Goal: Share content: Share content

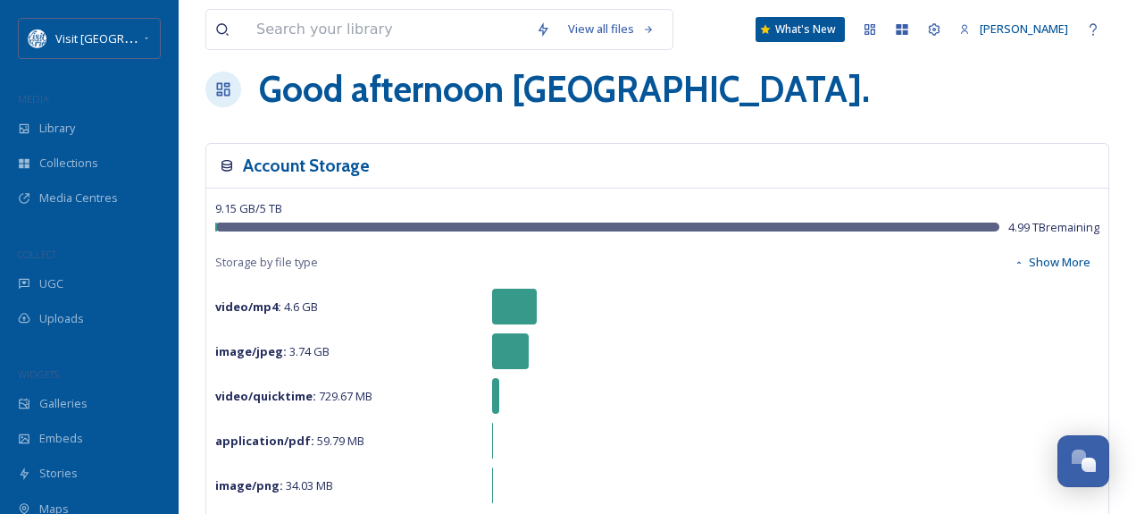
scroll to position [25, 0]
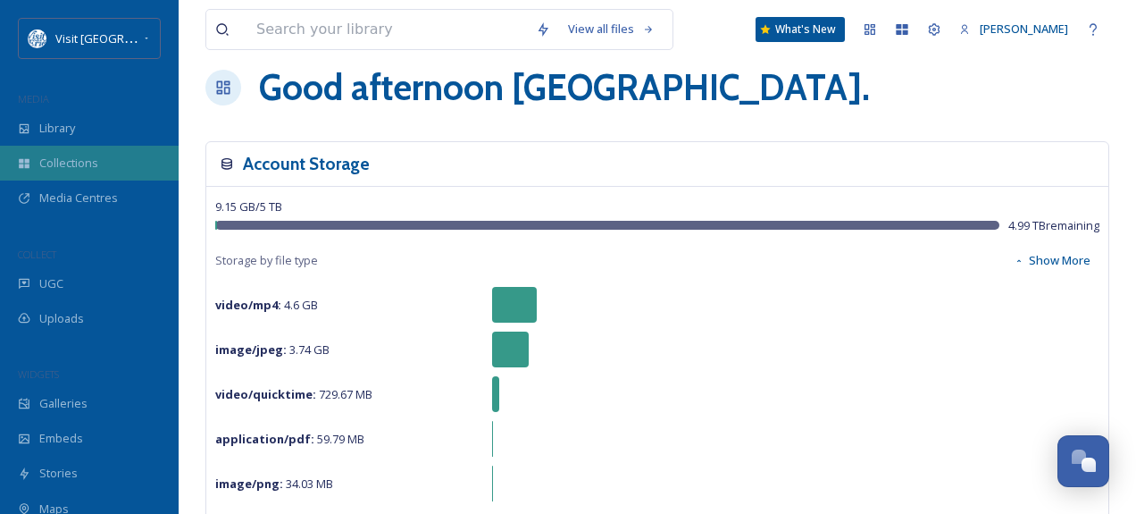
click at [58, 163] on span "Collections" at bounding box center [68, 163] width 59 height 17
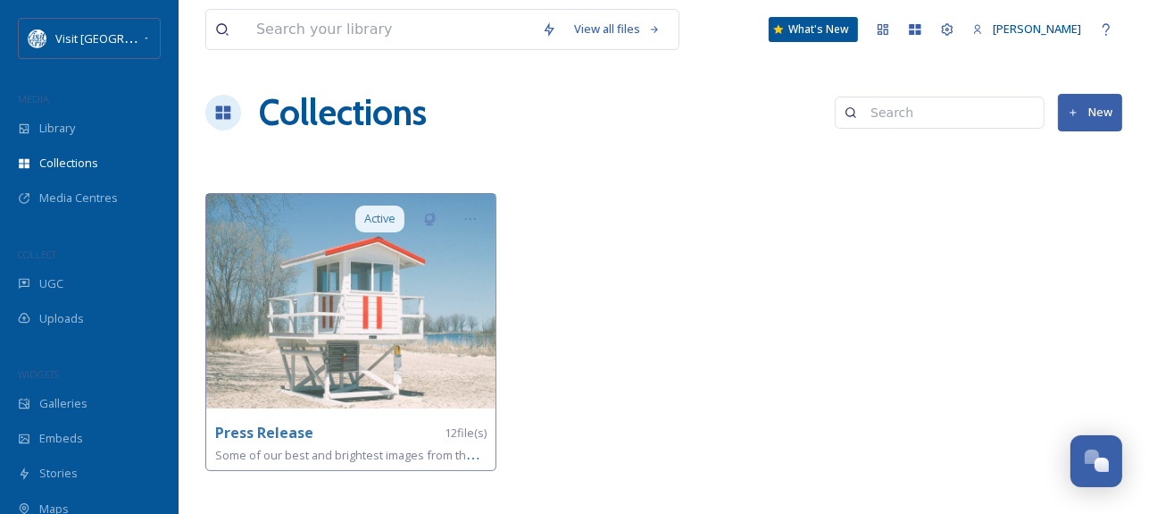
click at [1120, 116] on button "New" at bounding box center [1090, 112] width 64 height 37
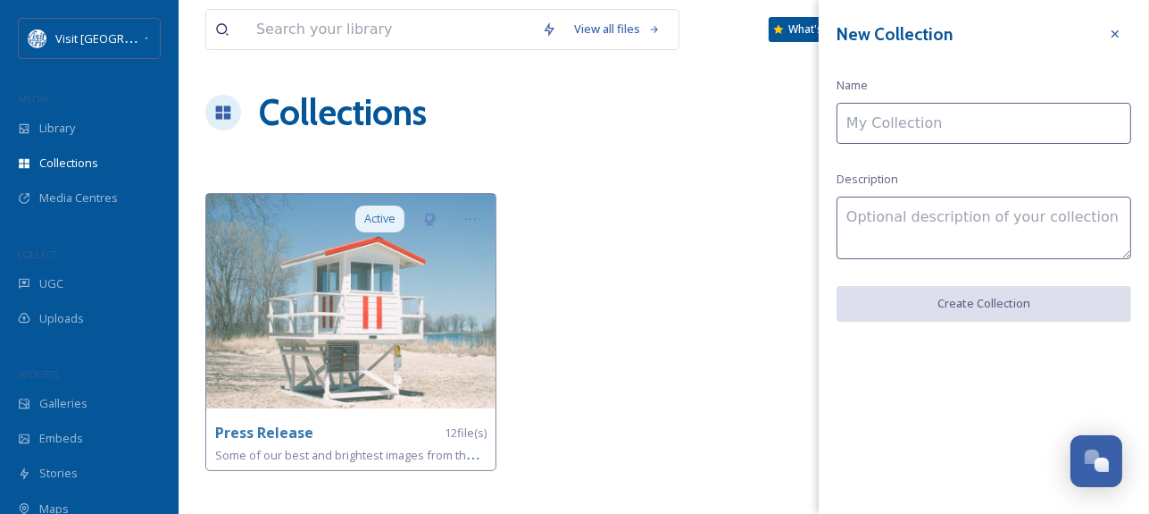
click at [738, 164] on div "View all files What's New [PERSON_NAME] Collections New Active Press Release 12…" at bounding box center [664, 257] width 971 height 514
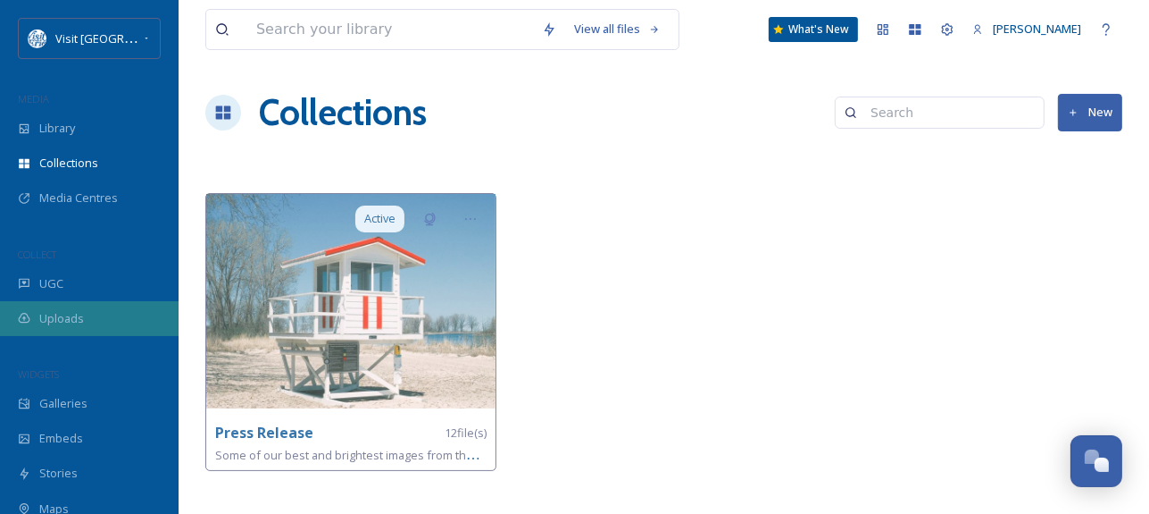
click at [44, 303] on div "Uploads" at bounding box center [89, 318] width 179 height 35
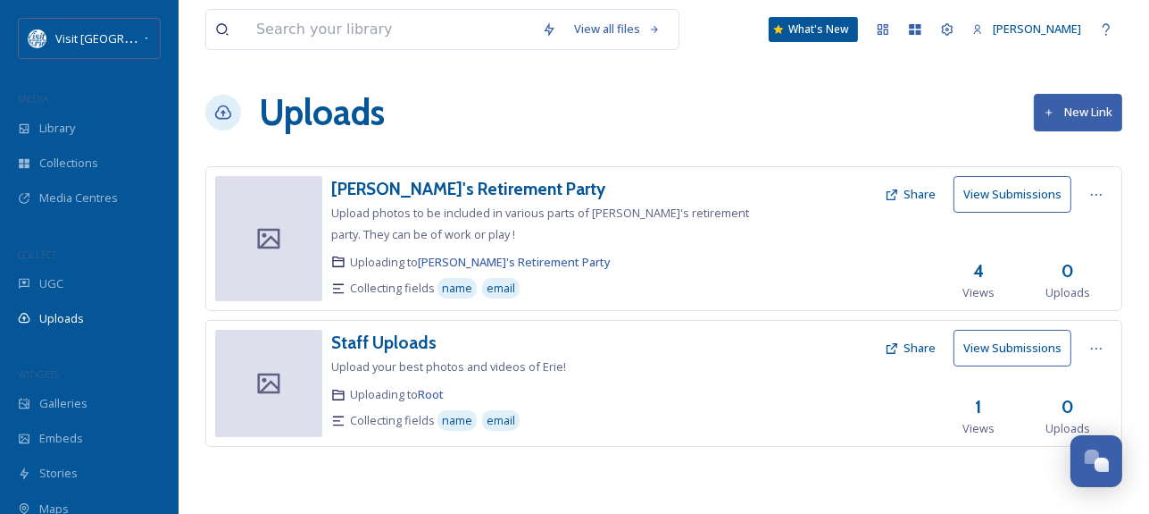
click at [1060, 118] on button "New Link" at bounding box center [1078, 112] width 88 height 37
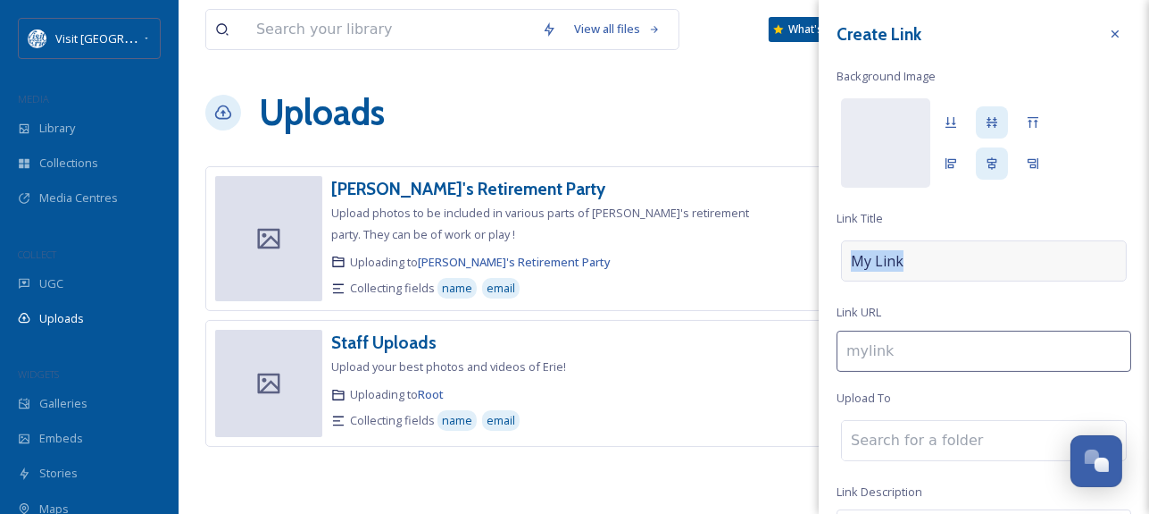
drag, startPoint x: 915, startPoint y: 263, endPoint x: 854, endPoint y: 263, distance: 60.7
click at [854, 263] on div "My Link" at bounding box center [984, 260] width 286 height 41
type input "c"
type input "C"
type input "cc"
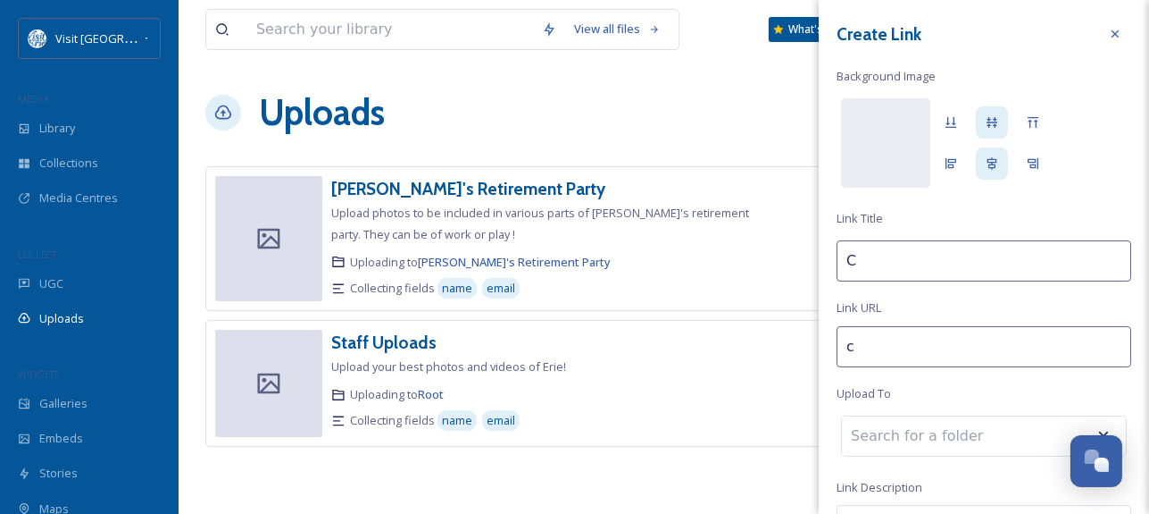
type input "CC"
type input "cca"
type input "CCA"
type input "cca-"
type input "CCA"
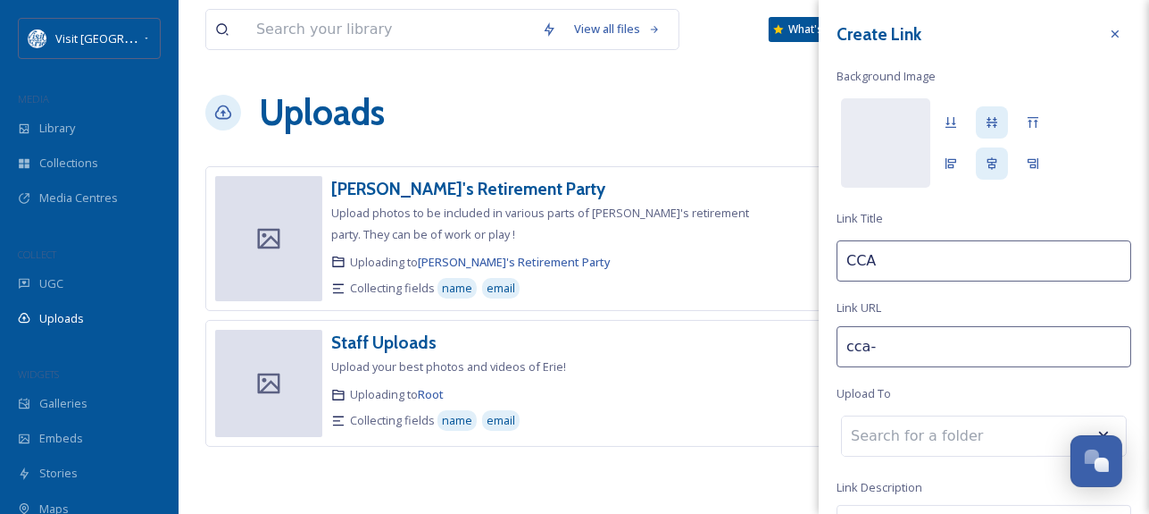
type input "cca-t"
type input "CCA T"
type input "cca-ti"
type input "CCA Ti"
type input "cca-tip"
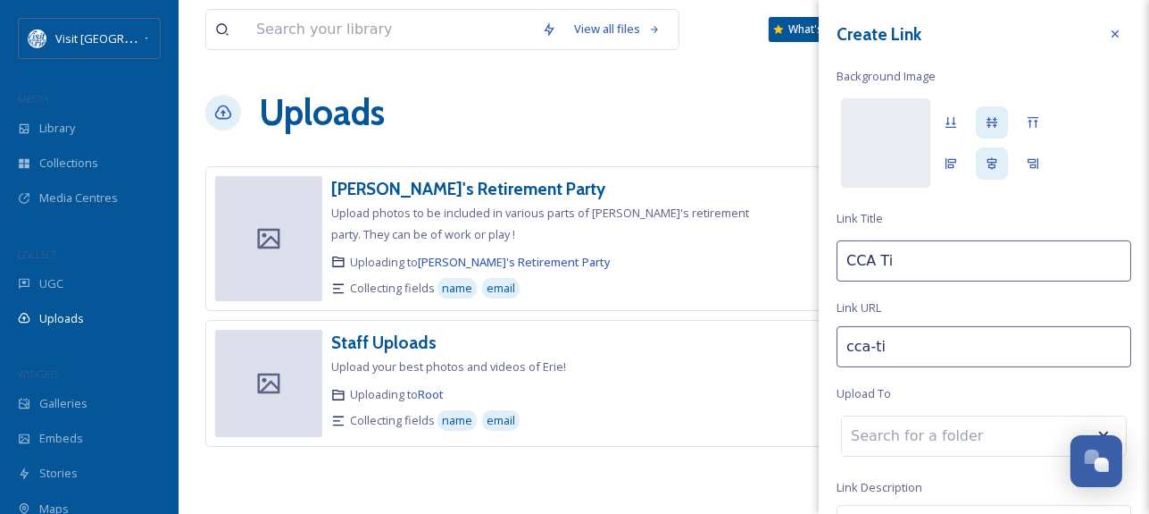
type input "CCA Tip"
type input "cca-tip-"
type input "CCA Tip-"
type input "cca-tip-o"
type input "CCA Tip-O"
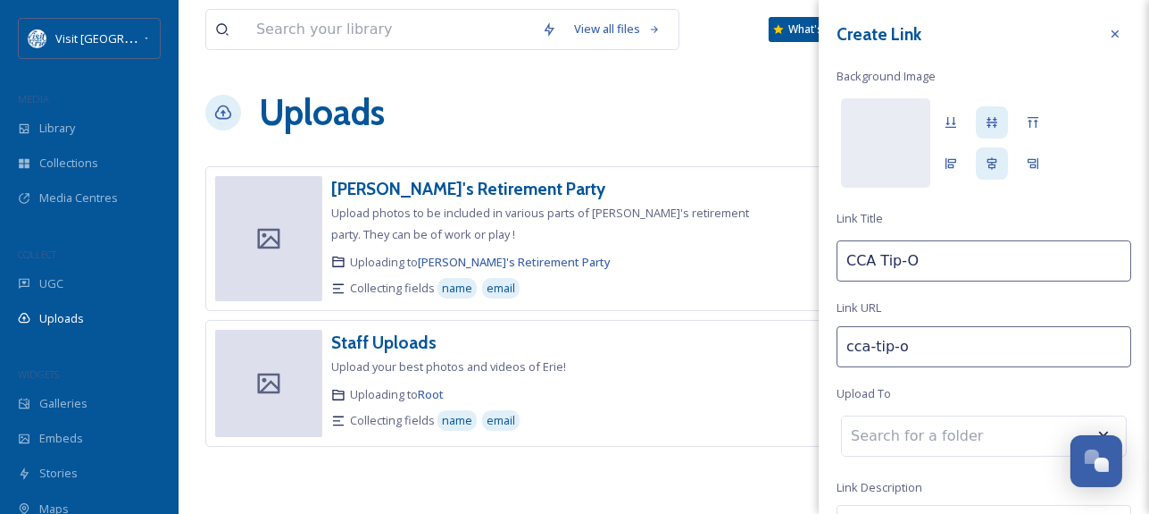
type input "cca-tip-of"
type input "CCA Tip-Of"
type input "cca-tip-off"
type input "CCA Tip-Off"
type input "cca-tip-off-"
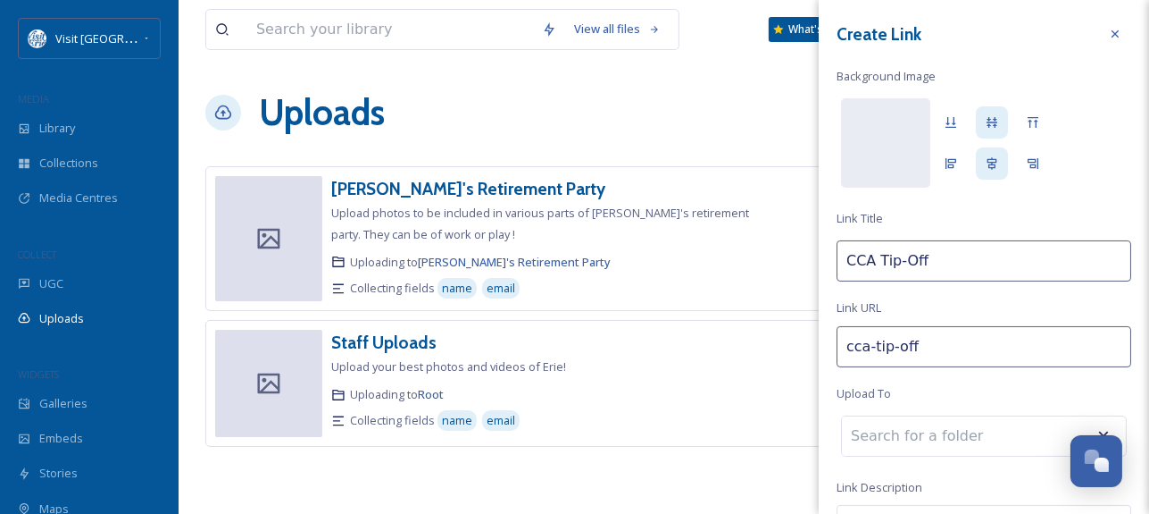
type input "CCA Tip-Off"
type input "cca-tip-off-c"
type input "CCA Tip-Off C"
type input "cca-tip-off-cl"
type input "CCA Tip-Off Cl"
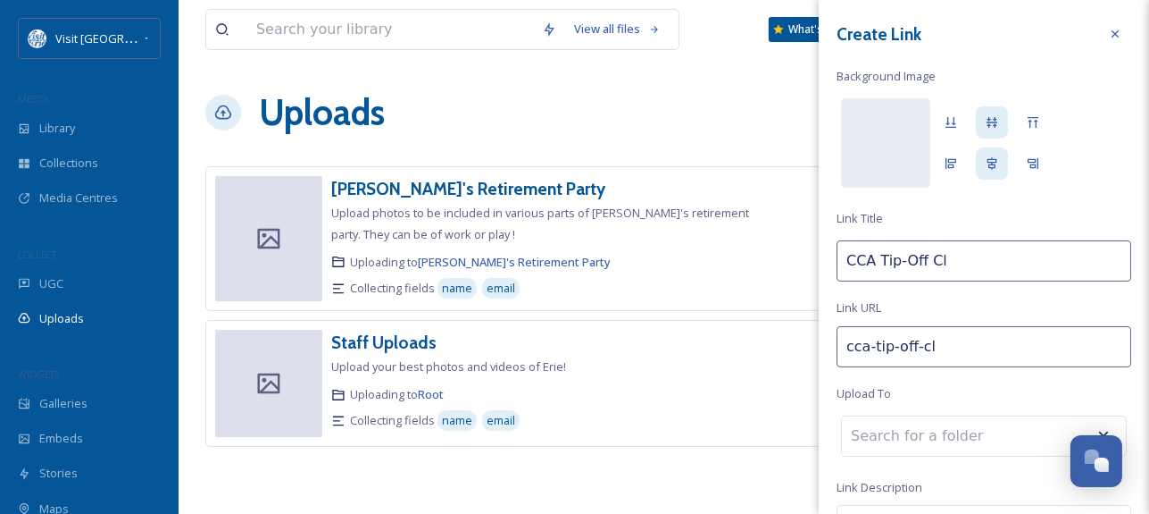
type input "cca-tip-off-cla"
type input "CCA Tip-Off Cla"
type input "cca-tip-off-clas"
type input "CCA Tip-Off Clas"
type input "cca-tip-off-class"
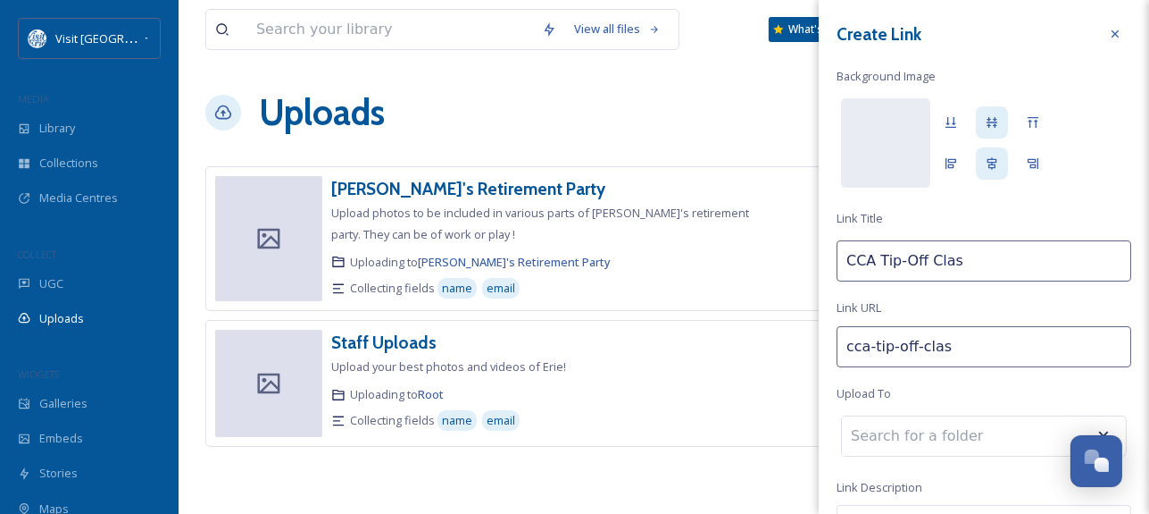
type input "CCA Tip-Off Class"
type input "cca-tip-off-classi"
type input "CCA Tip-Off Classi"
type input "cca-tip-off-classic"
type input "CCA Tip-Off Classic"
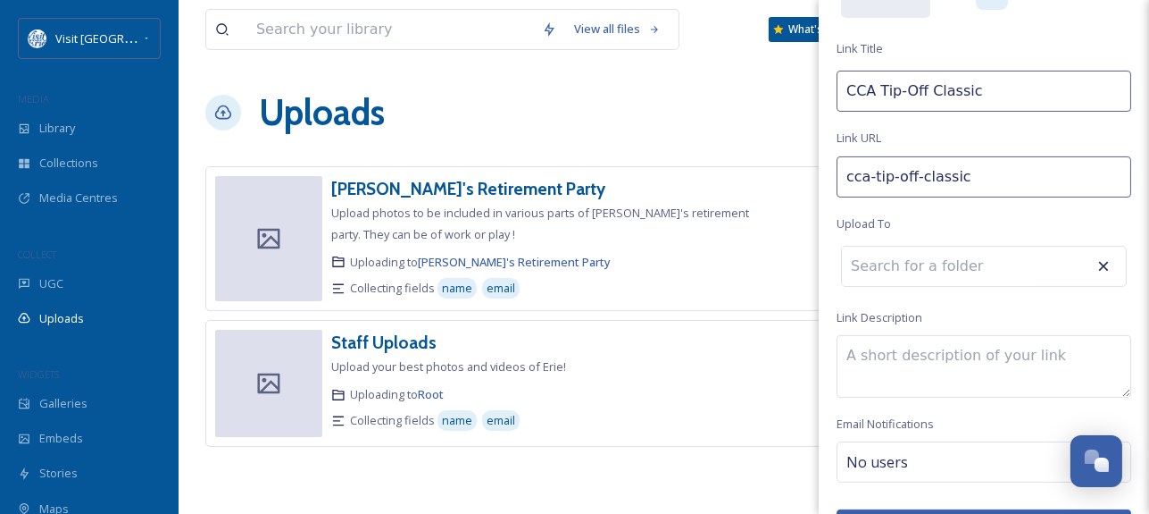
scroll to position [171, 0]
click at [915, 271] on input at bounding box center [940, 268] width 196 height 39
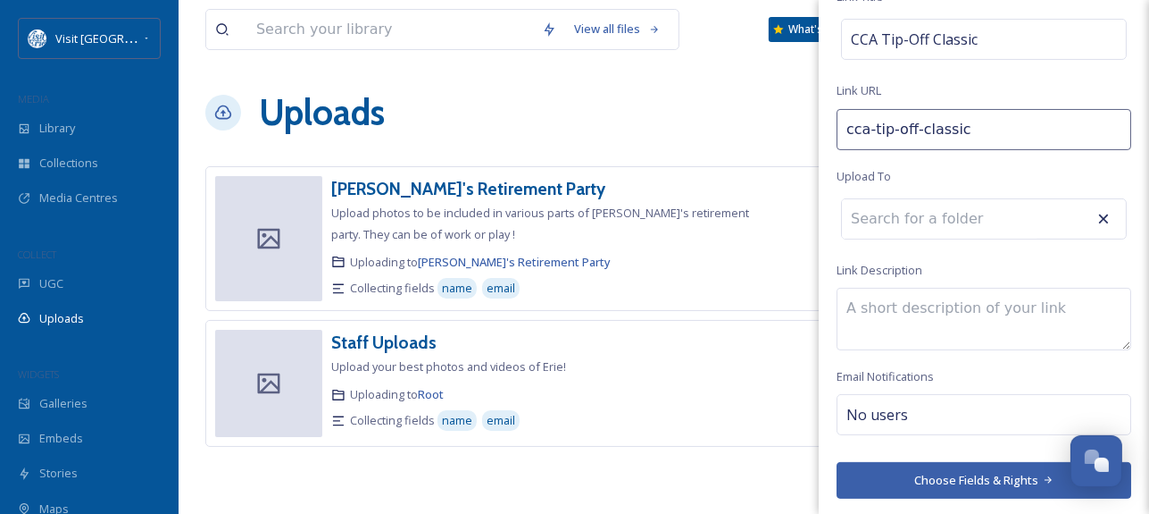
click at [900, 311] on textarea at bounding box center [984, 319] width 295 height 63
drag, startPoint x: 950, startPoint y: 331, endPoint x: 790, endPoint y: 292, distance: 165.5
click at [790, 292] on div "View all files What's New [PERSON_NAME] Uploads New Link [PERSON_NAME]'s Retire…" at bounding box center [664, 257] width 971 height 514
type textarea "Upload your photos from the CCA Tip-Off Classic!"
paste textarea "Show us the action — upload your photos from the CCA Tip-Off Classic!"
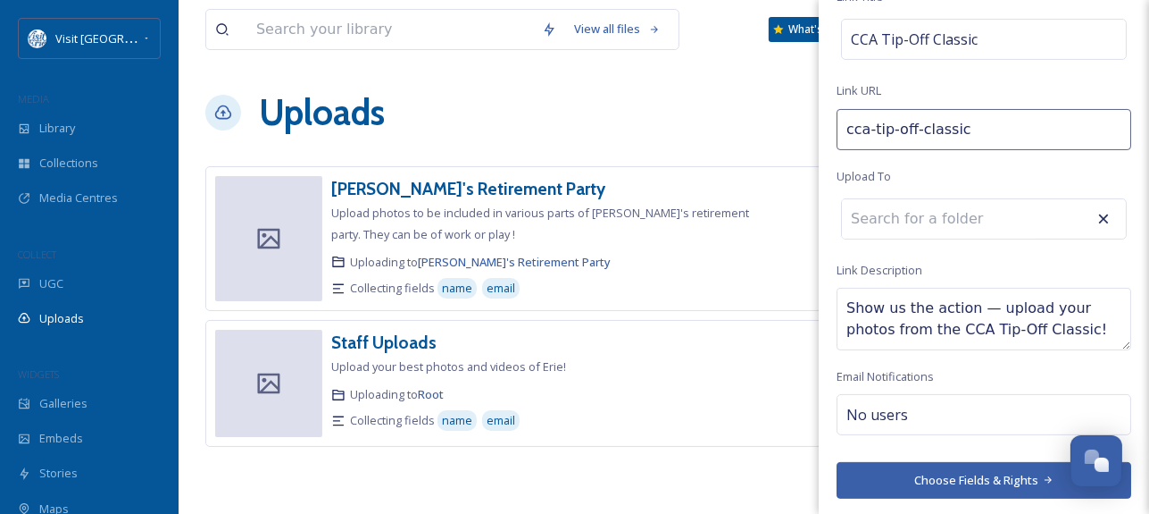
type textarea "Show us the action — upload your photos from the CCA Tip-Off Classic!"
click at [1065, 372] on div "Create Link Background Image [PERSON_NAME] CCA Tip-Off Classic Link URL cca-tip…" at bounding box center [984, 148] width 330 height 738
click at [987, 482] on button "Choose Fields & Rights" at bounding box center [984, 480] width 295 height 37
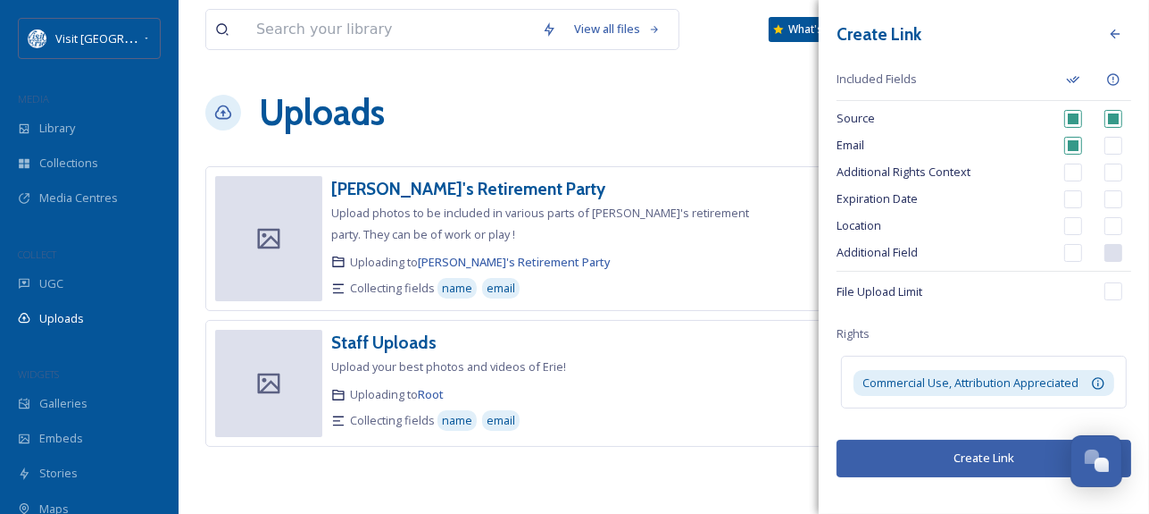
click at [931, 455] on button "Create Link" at bounding box center [984, 457] width 295 height 37
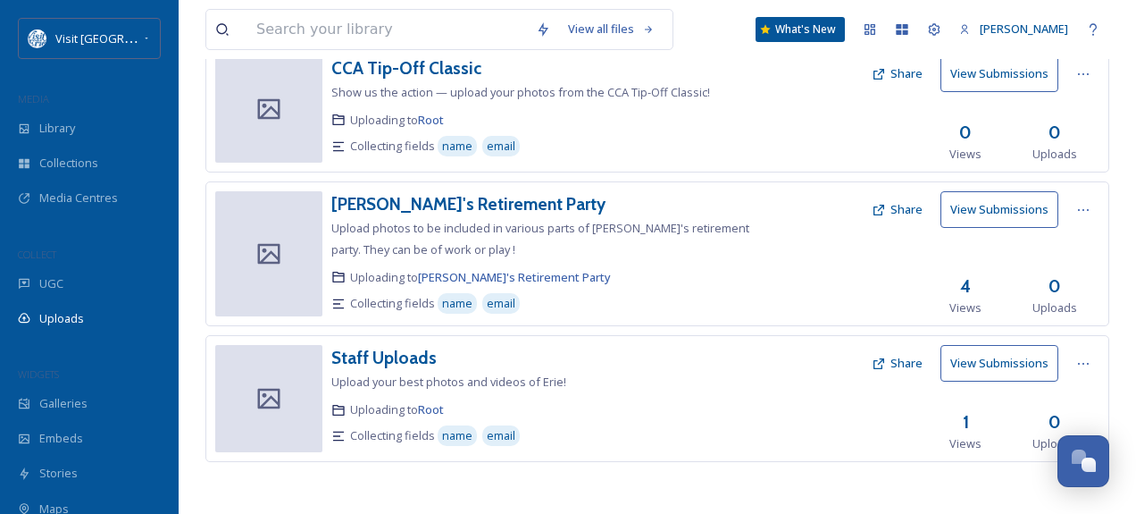
scroll to position [47, 0]
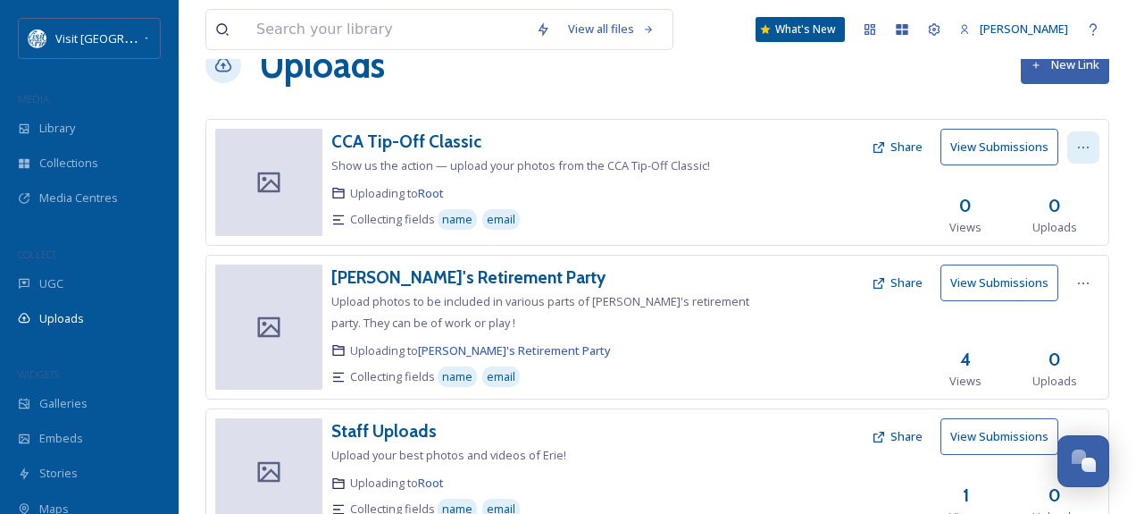
click at [1080, 146] on icon at bounding box center [1083, 147] width 14 height 14
click at [1081, 193] on div "View Link" at bounding box center [1065, 186] width 68 height 35
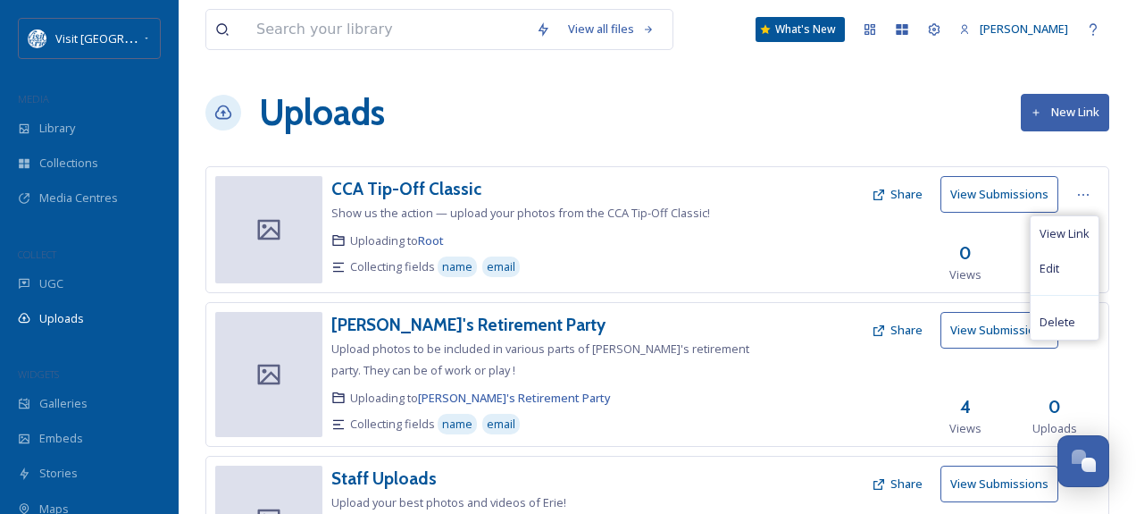
click at [880, 231] on div at bounding box center [981, 227] width 237 height 28
click at [892, 185] on button "Share" at bounding box center [897, 194] width 69 height 35
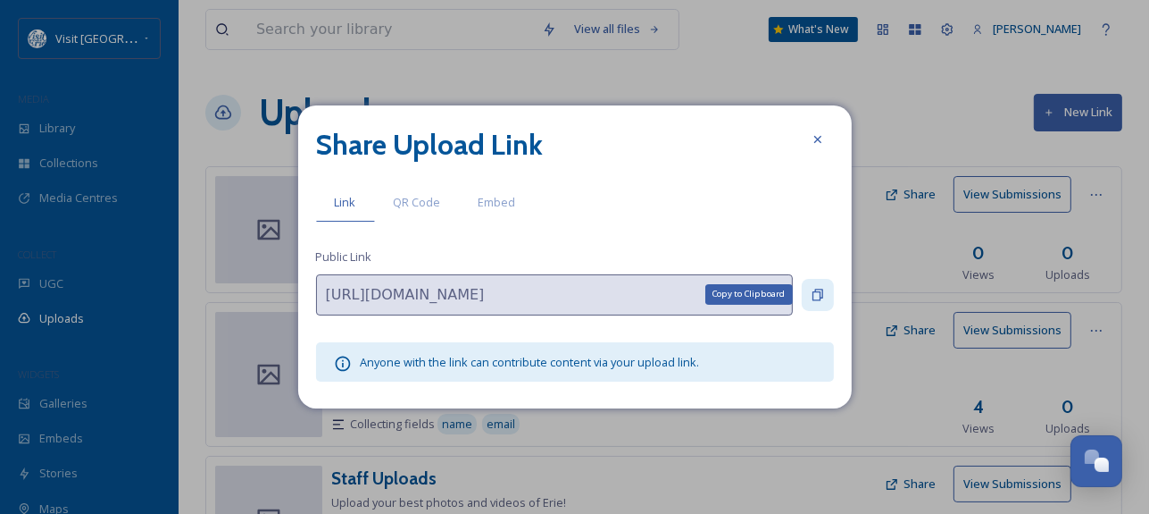
click at [815, 297] on icon at bounding box center [818, 295] width 14 height 14
click at [404, 191] on div "QR Code" at bounding box center [417, 202] width 85 height 37
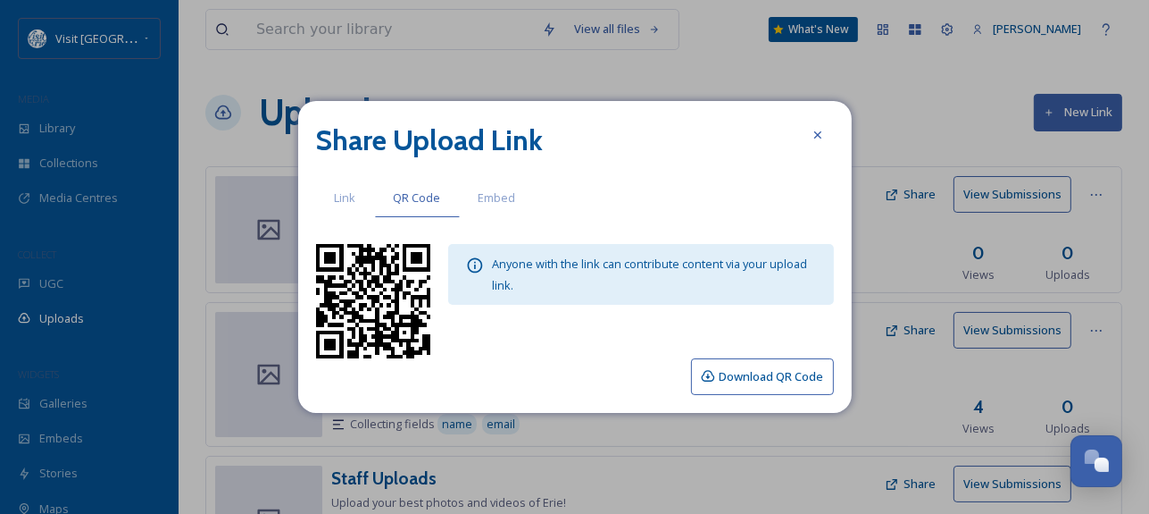
click at [779, 385] on button "Download QR Code" at bounding box center [762, 376] width 143 height 37
click at [498, 188] on div "Embed" at bounding box center [497, 198] width 75 height 37
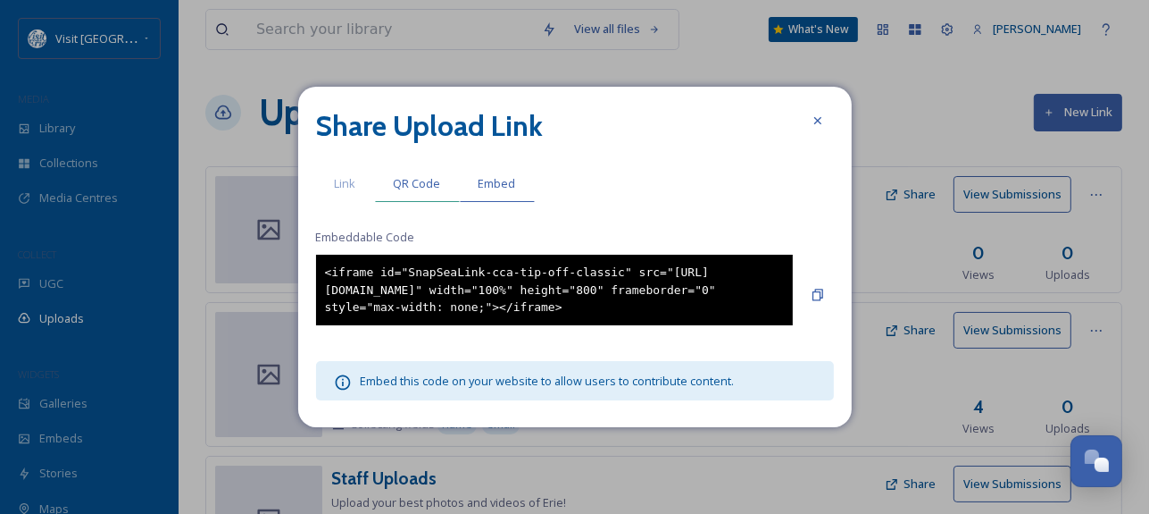
click at [416, 180] on span "QR Code" at bounding box center [417, 183] width 47 height 17
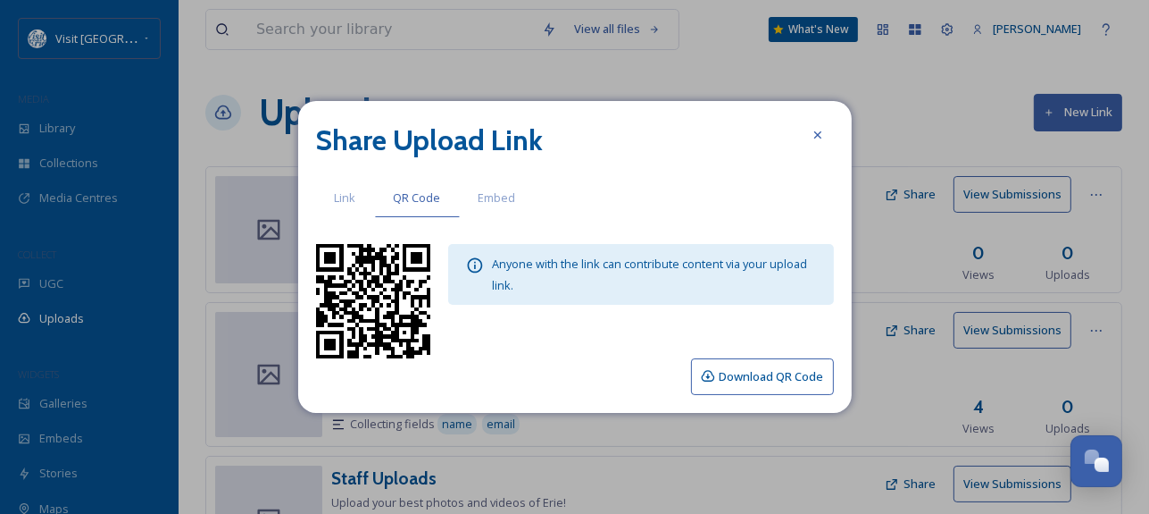
click at [736, 378] on button "Download QR Code" at bounding box center [762, 376] width 143 height 37
drag, startPoint x: 364, startPoint y: 272, endPoint x: 436, endPoint y: 350, distance: 105.6
click at [436, 350] on div "Anyone with the link can contribute content via your upload link." at bounding box center [575, 301] width 518 height 114
click at [747, 375] on button "Download QR Code" at bounding box center [762, 376] width 143 height 37
click at [809, 138] on div at bounding box center [818, 135] width 32 height 32
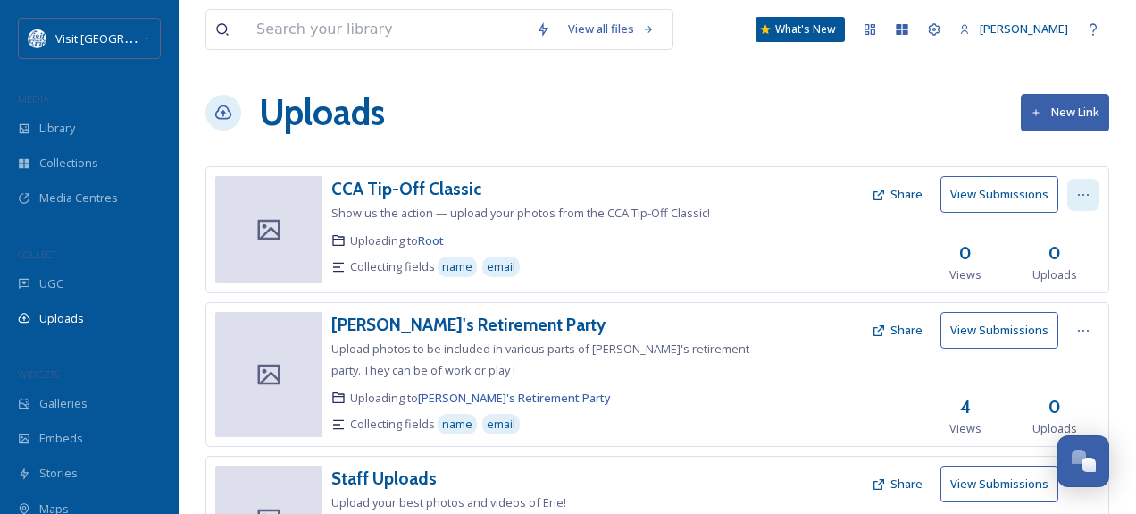
click at [1093, 192] on div at bounding box center [1083, 195] width 32 height 32
click at [1061, 270] on div "Edit" at bounding box center [1065, 268] width 68 height 35
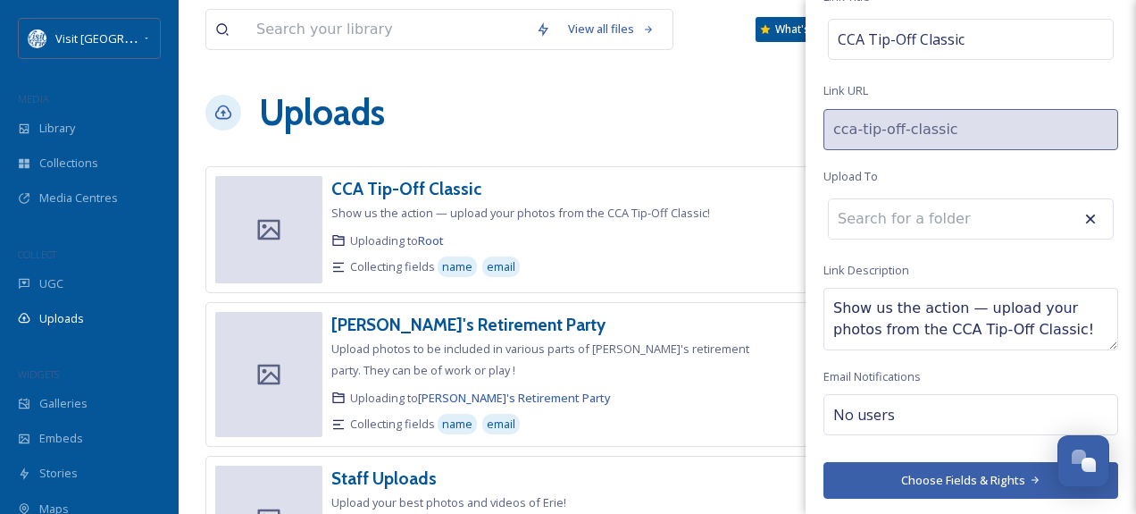
scroll to position [221, 0]
click at [917, 483] on button "Choose Fields & Rights" at bounding box center [970, 480] width 295 height 37
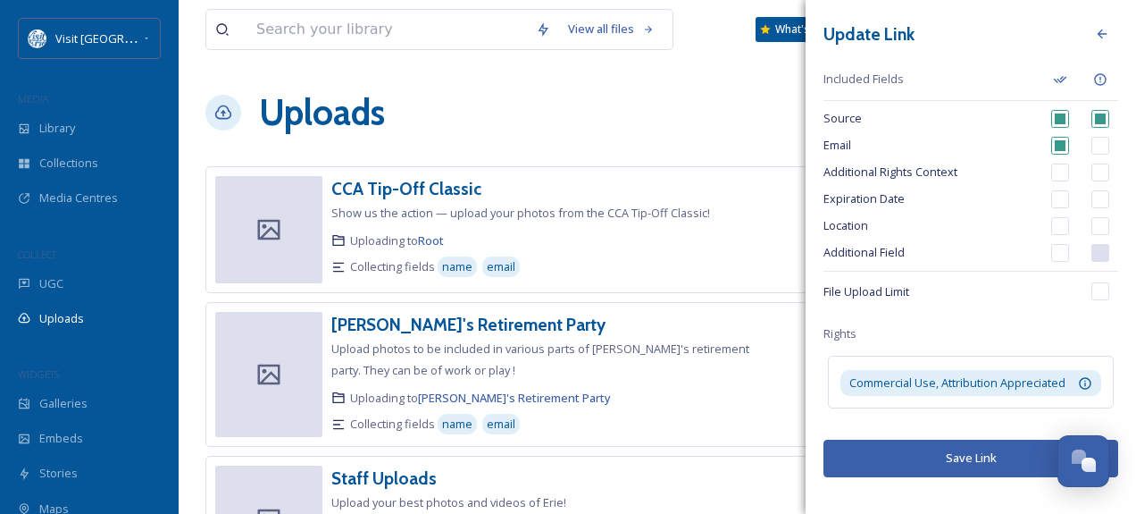
click at [1059, 119] on input "checkbox" at bounding box center [1060, 119] width 18 height 18
checkbox input "true"
click at [1100, 117] on input "checkbox" at bounding box center [1100, 119] width 18 height 18
checkbox input "true"
click at [1053, 116] on input "checkbox" at bounding box center [1060, 119] width 18 height 18
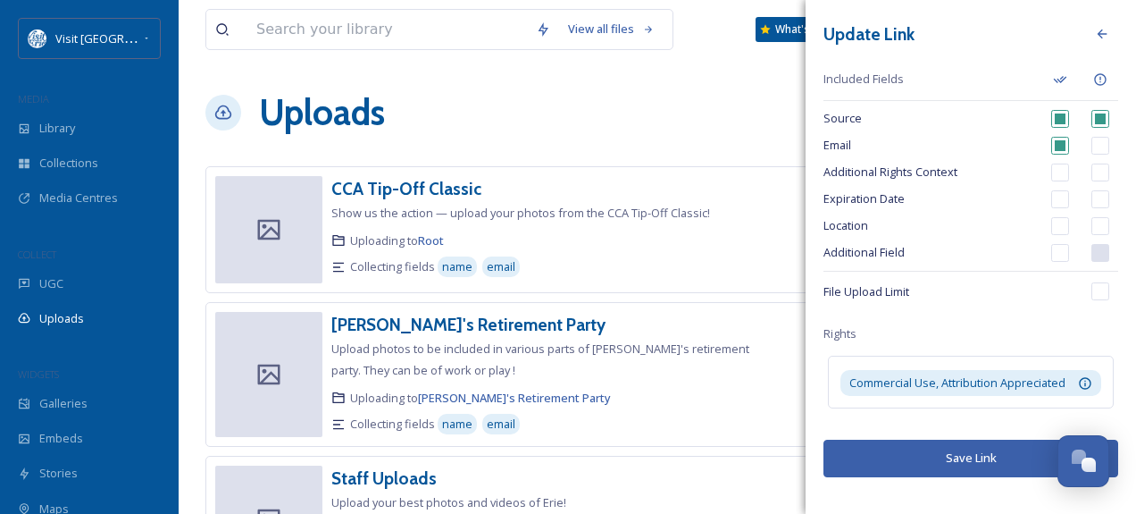
click at [1053, 116] on input "checkbox" at bounding box center [1060, 119] width 18 height 18
click at [1055, 117] on input "checkbox" at bounding box center [1060, 119] width 18 height 18
click at [1054, 120] on input "checkbox" at bounding box center [1060, 119] width 18 height 18
checkbox input "true"
click at [1065, 148] on input "checkbox" at bounding box center [1060, 146] width 18 height 18
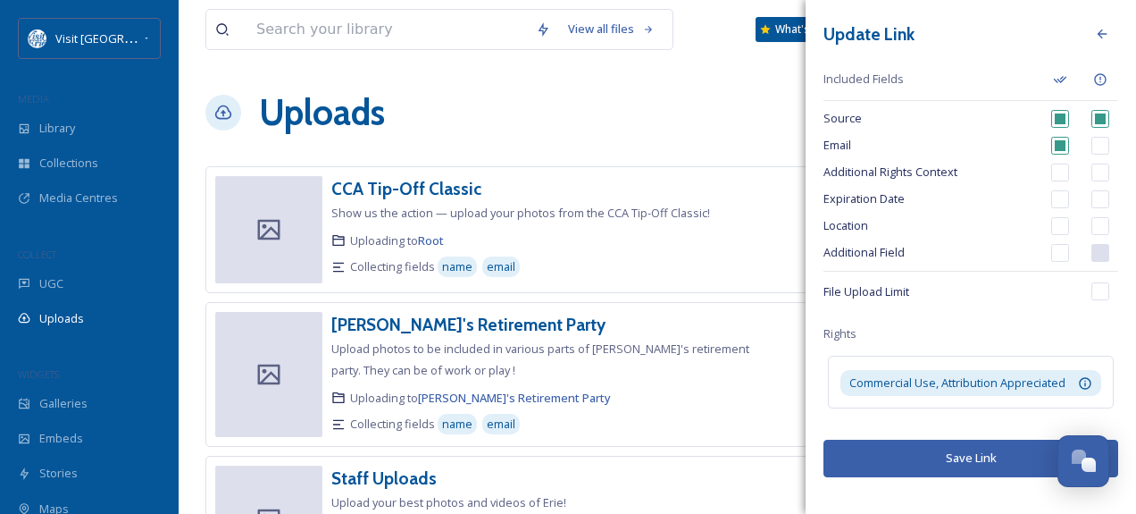
checkbox input "true"
click at [1066, 176] on input "checkbox" at bounding box center [1060, 172] width 18 height 18
click at [1061, 171] on input "checkbox" at bounding box center [1060, 172] width 18 height 18
checkbox input "false"
click at [1061, 143] on input "checkbox" at bounding box center [1060, 146] width 18 height 18
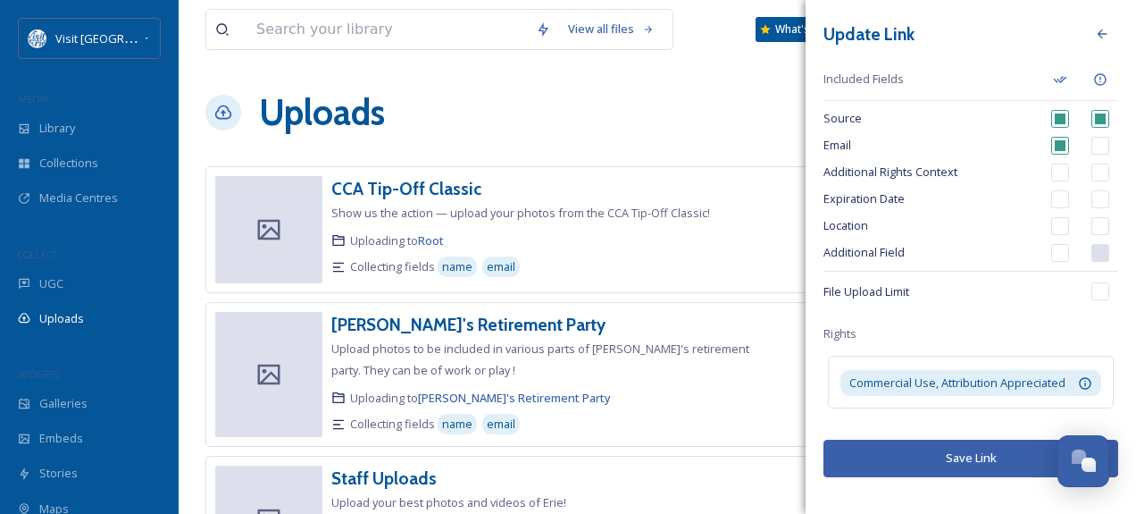
checkbox input "true"
click at [1099, 120] on input "checkbox" at bounding box center [1100, 119] width 18 height 18
checkbox input "true"
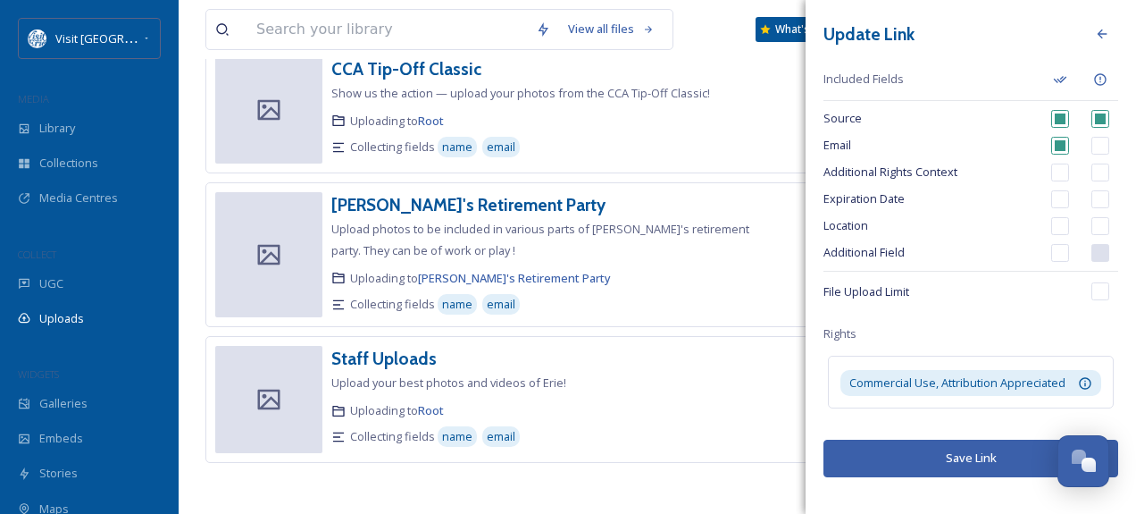
scroll to position [0, 0]
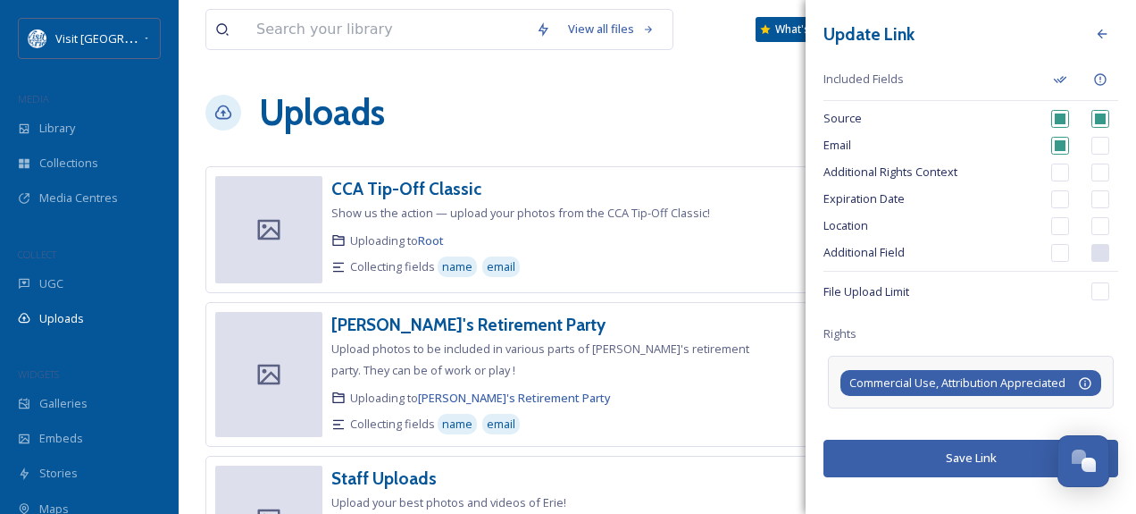
click at [968, 384] on span "Commercial Use, Attribution Appreciated" at bounding box center [957, 382] width 216 height 17
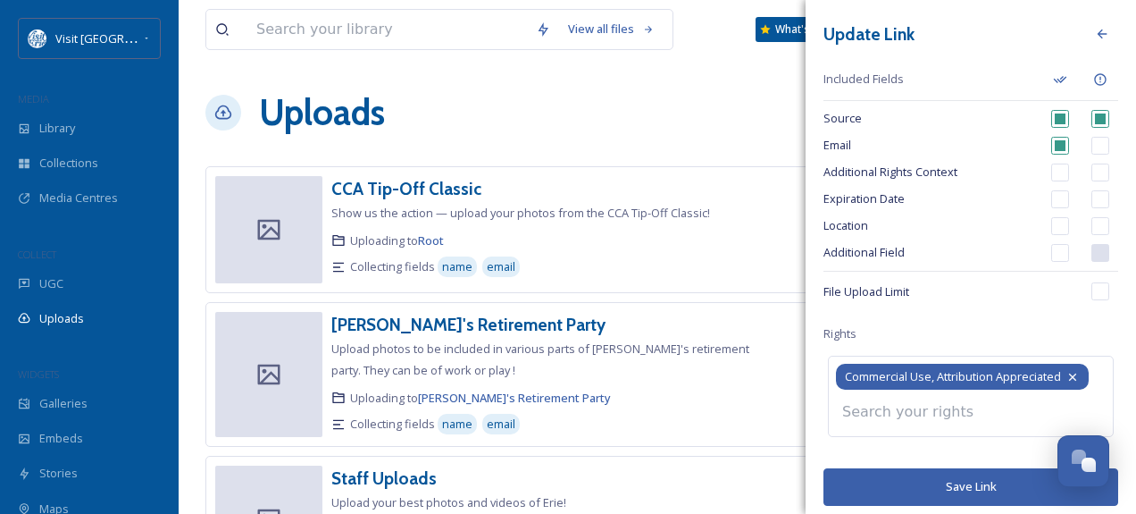
click at [961, 381] on span "Commercial Use, Attribution Appreciated" at bounding box center [953, 376] width 216 height 17
click at [1077, 372] on icon at bounding box center [1072, 377] width 14 height 14
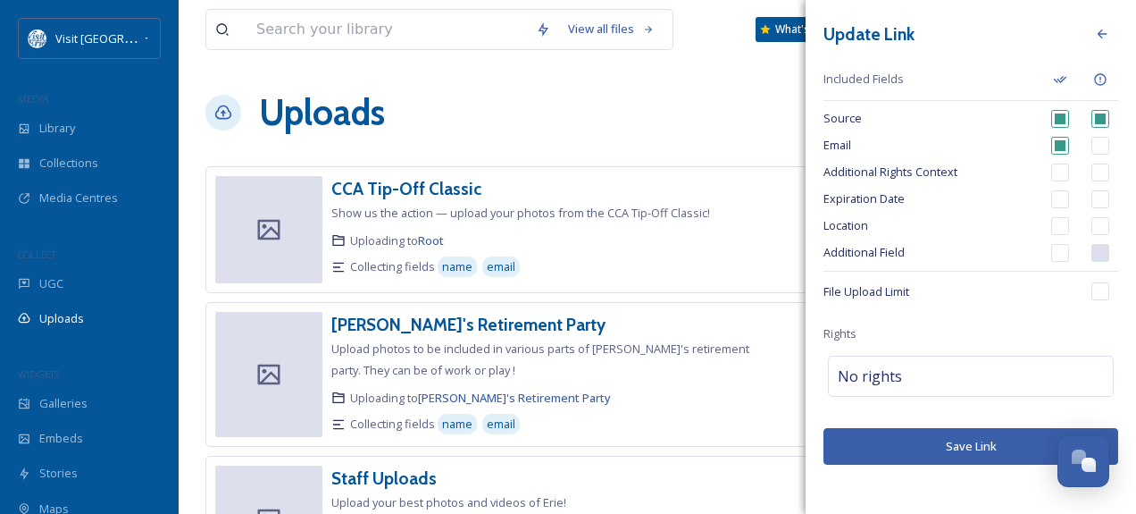
click at [960, 324] on div "Update Link Included Fields Source Email Additional Rights Context Expiration D…" at bounding box center [971, 241] width 330 height 482
click at [1115, 35] on div at bounding box center [1102, 34] width 32 height 32
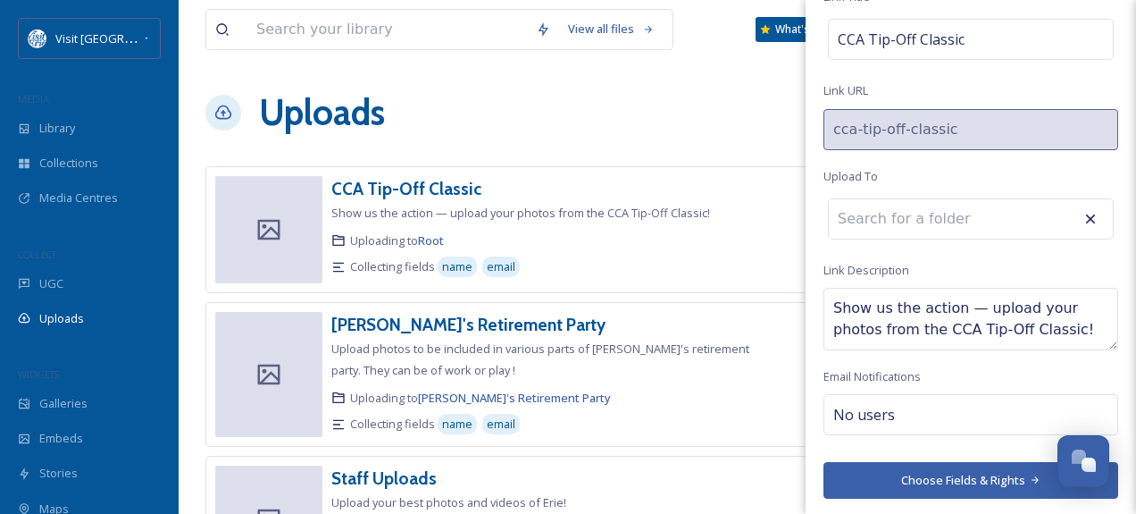
click at [719, 84] on div "View all files What's New [PERSON_NAME] Uploads New Link CCA Tip-Off Classic Sh…" at bounding box center [657, 318] width 957 height 636
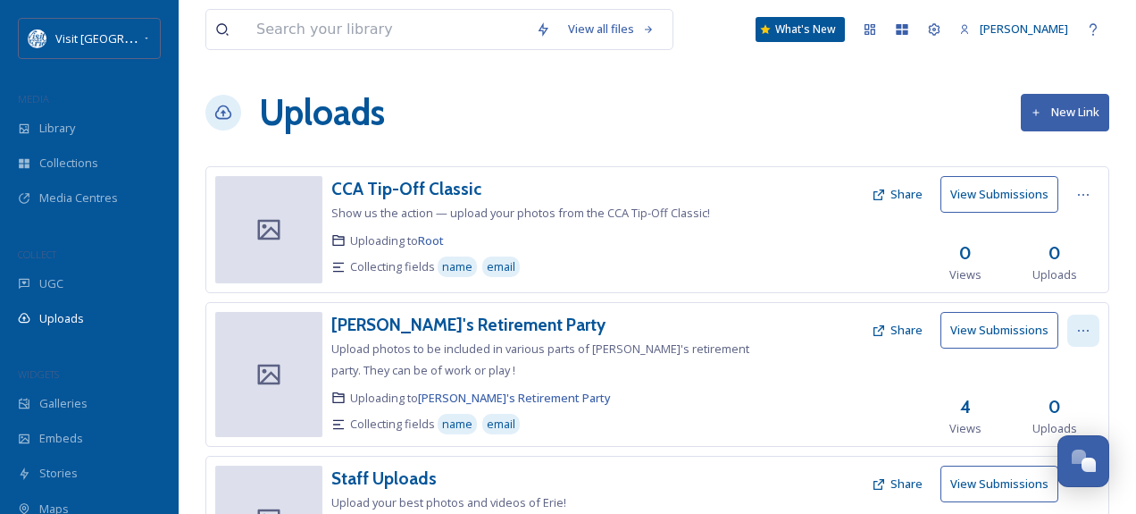
click at [1082, 323] on icon at bounding box center [1083, 330] width 14 height 14
click at [1054, 400] on span "Edit" at bounding box center [1050, 404] width 20 height 17
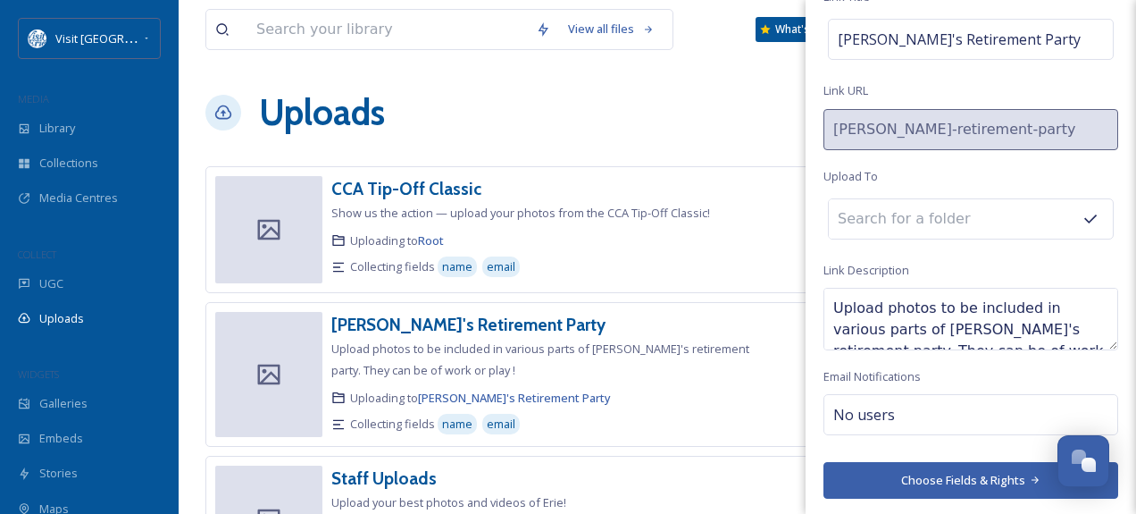
scroll to position [21, 0]
click at [911, 474] on button "Choose Fields & Rights" at bounding box center [970, 480] width 295 height 37
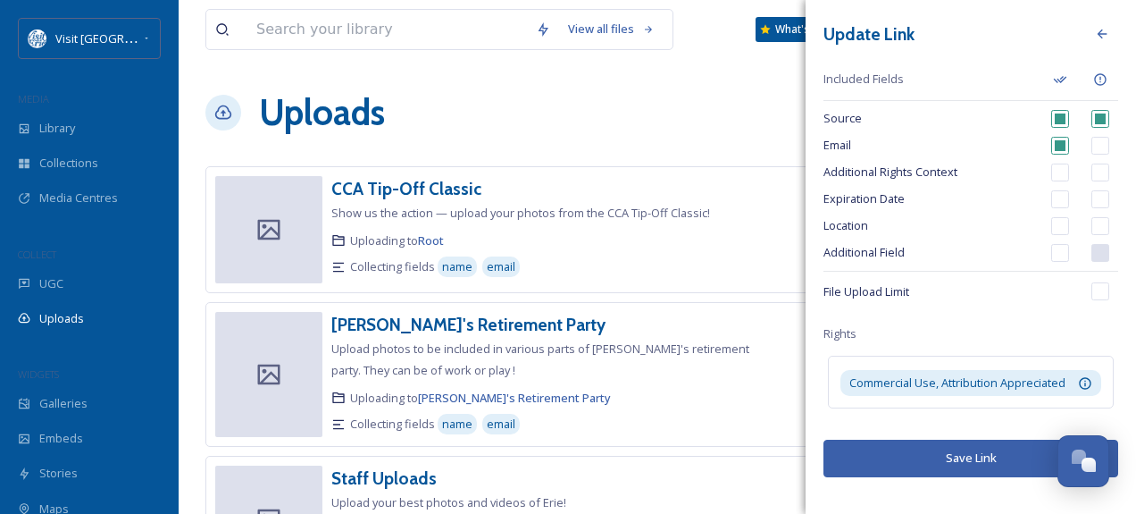
click at [720, 89] on div "Uploads New Link" at bounding box center [657, 113] width 904 height 54
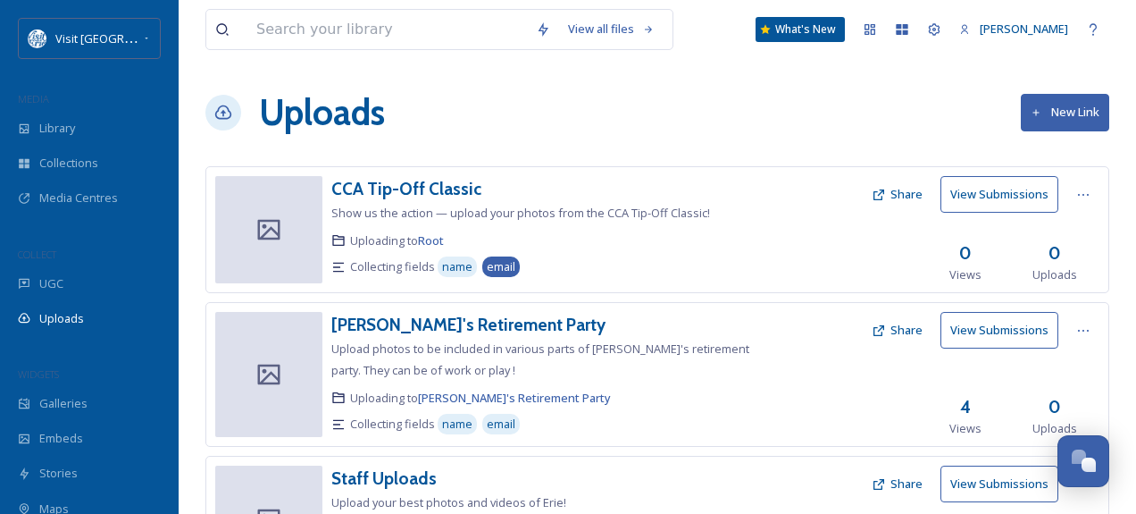
scroll to position [0, 0]
click at [1090, 202] on div at bounding box center [1083, 195] width 32 height 32
click at [1060, 279] on div "Edit" at bounding box center [1065, 268] width 68 height 35
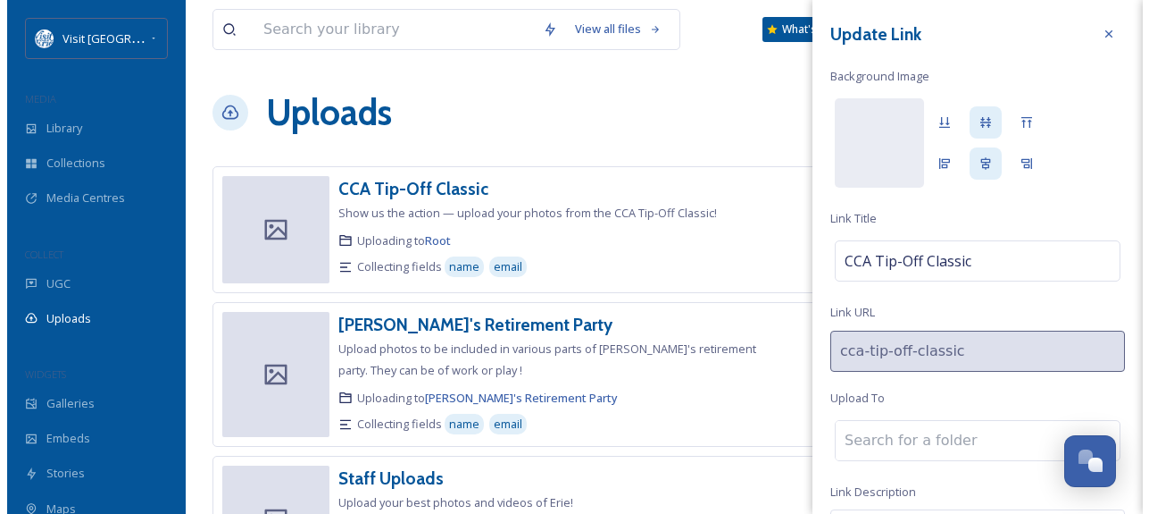
scroll to position [221, 0]
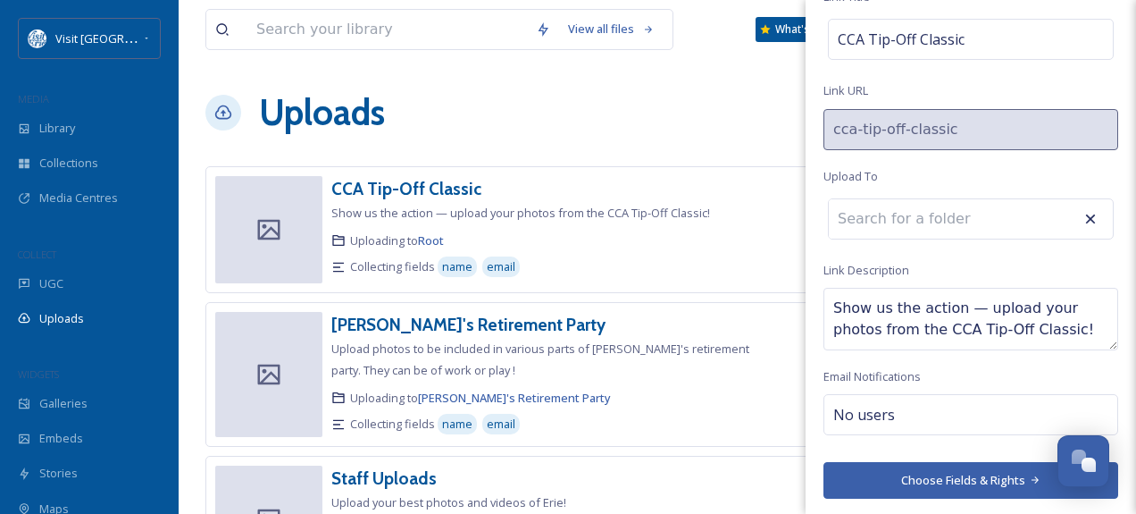
click at [677, 102] on div "Uploads New Link" at bounding box center [657, 113] width 904 height 54
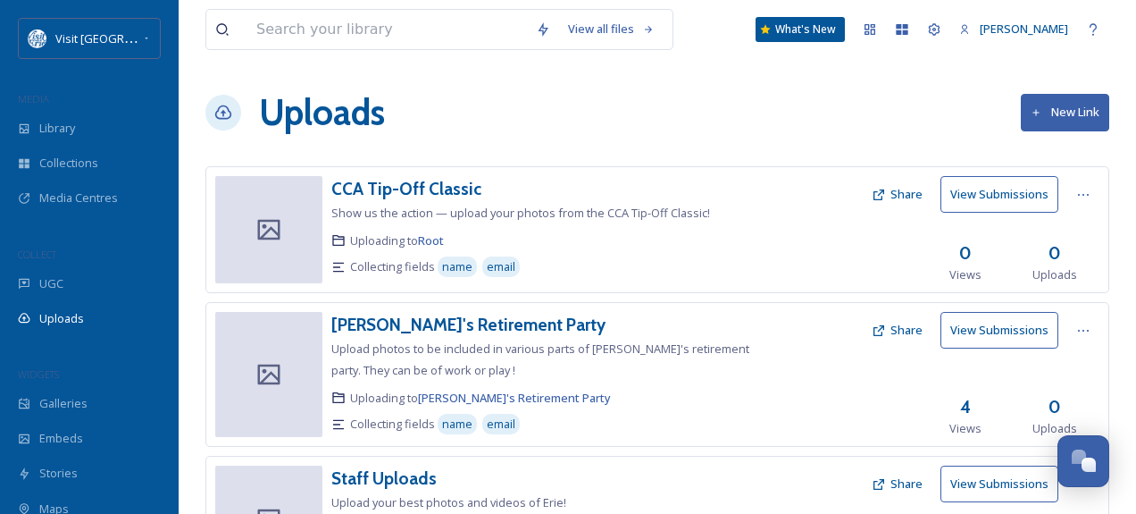
click at [898, 199] on button "Share" at bounding box center [897, 194] width 69 height 35
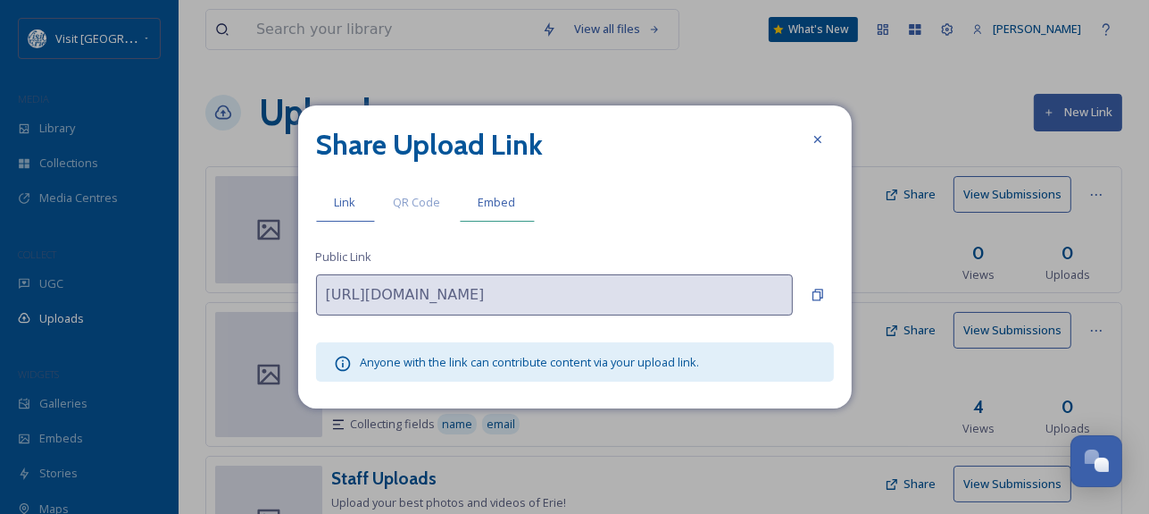
click at [500, 200] on span "Embed" at bounding box center [498, 202] width 38 height 17
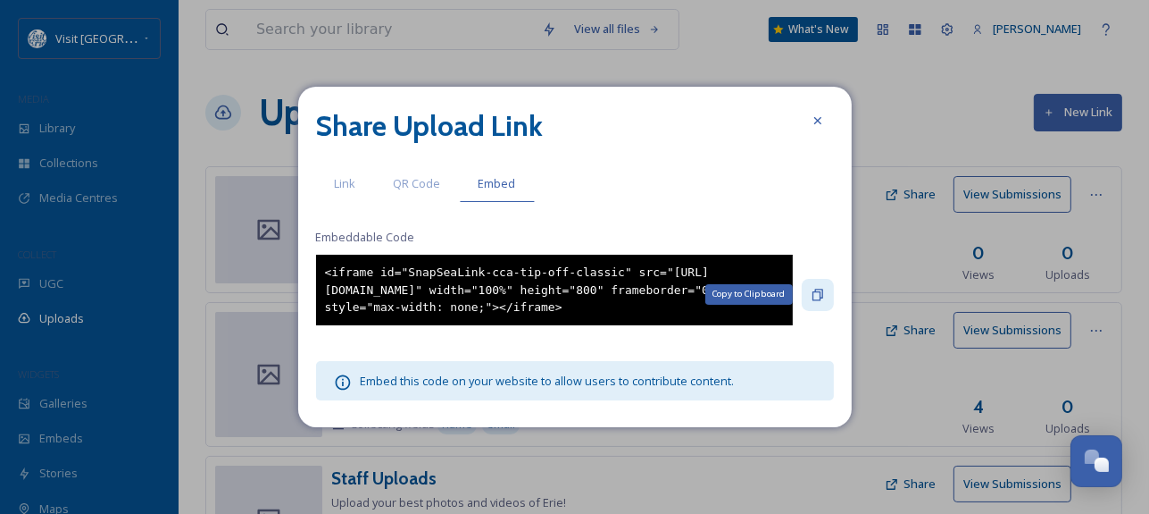
click at [825, 286] on div "Copy to Clipboard" at bounding box center [818, 295] width 32 height 32
